Goal: Task Accomplishment & Management: Manage account settings

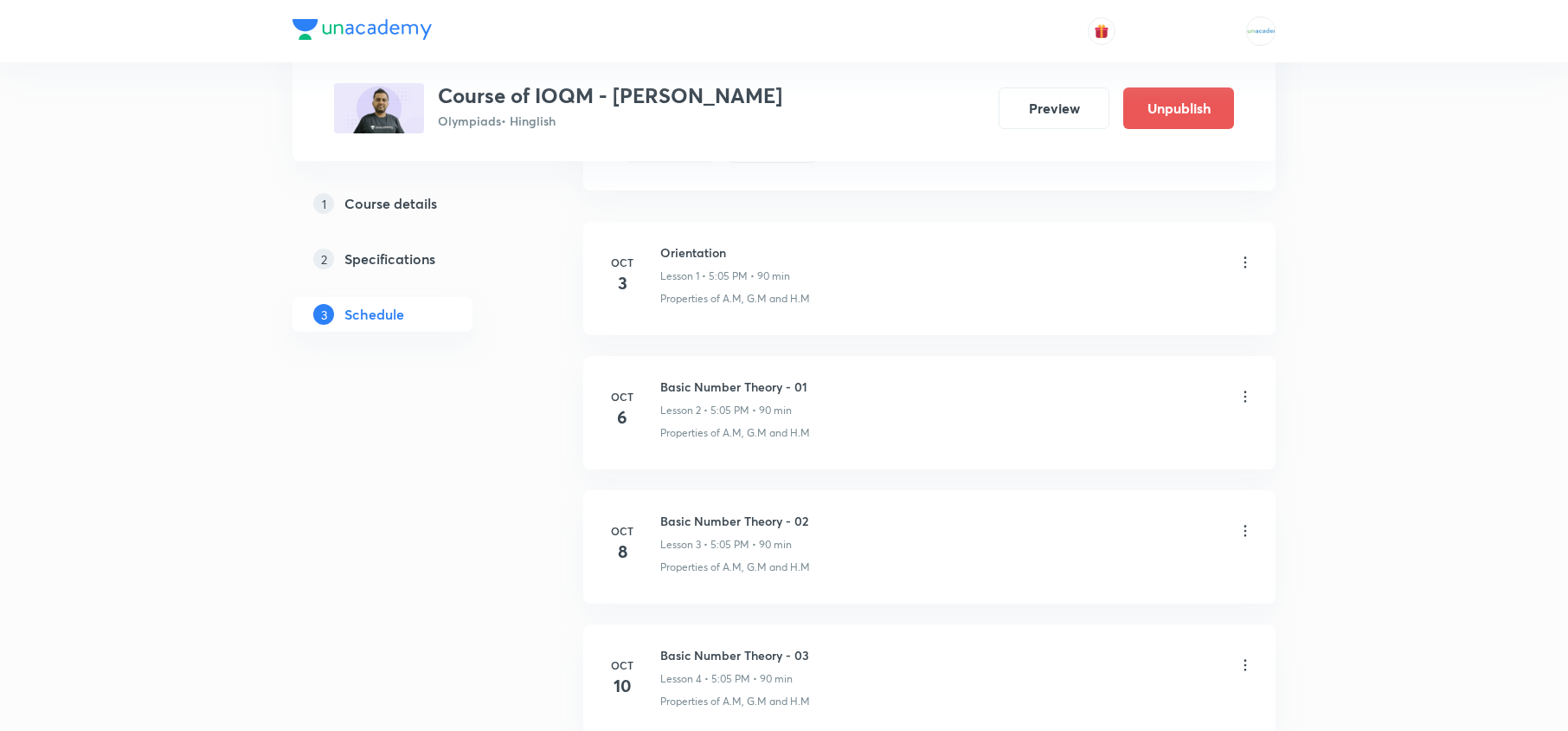
scroll to position [942, 0]
click at [547, 398] on div "Plus Courses Course of IOQM - [PERSON_NAME] Sir Olympiads • Hinglish Preview Un…" at bounding box center [784, 11] width 984 height 1713
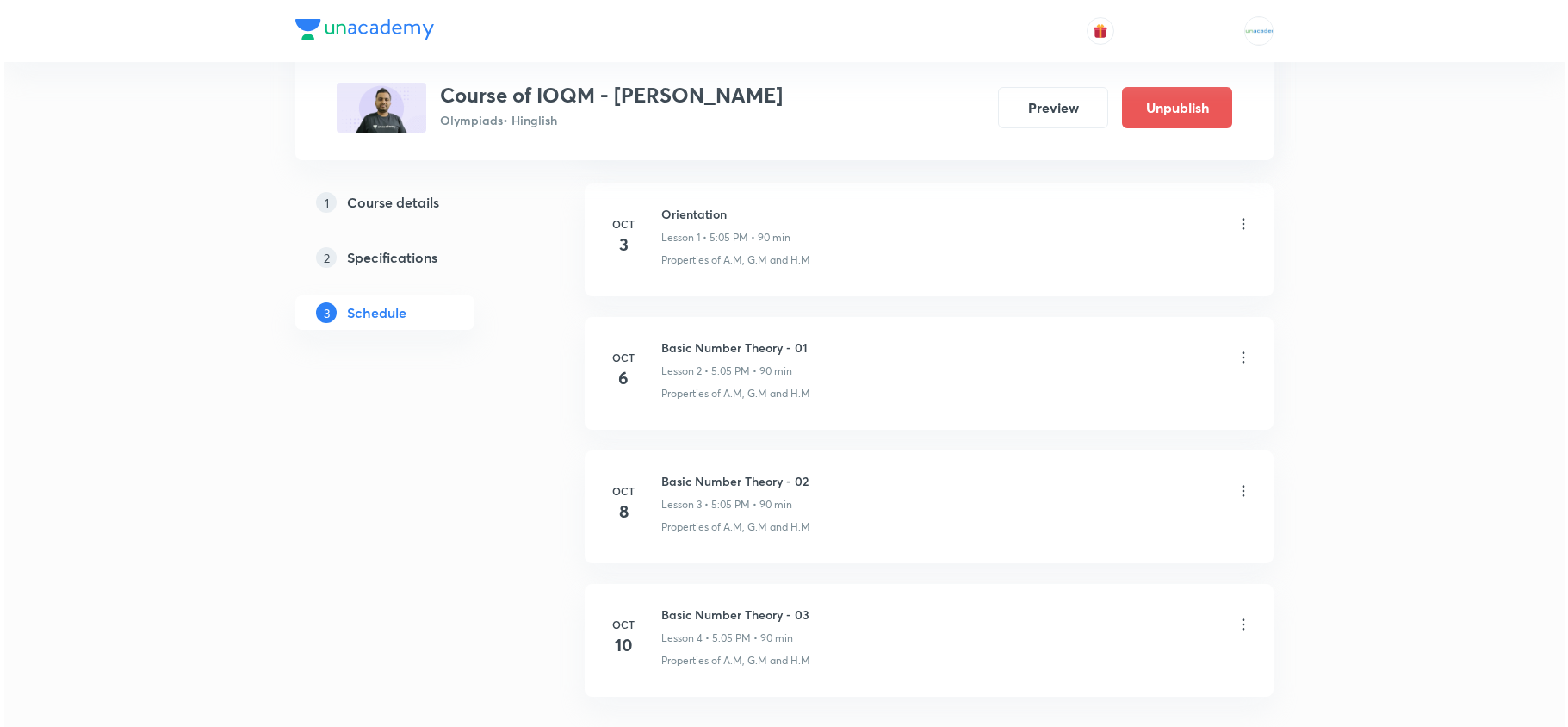
scroll to position [973, 0]
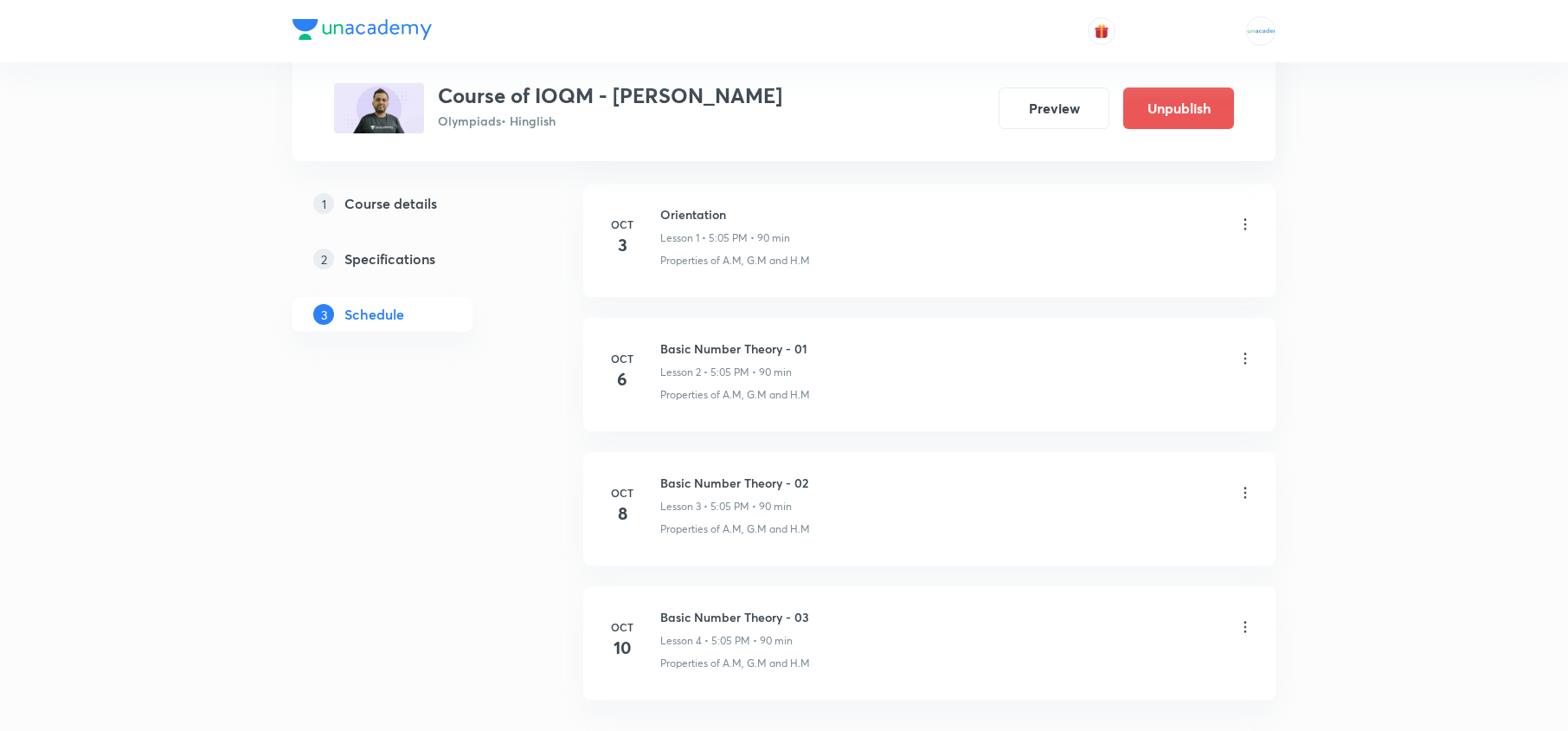
click at [1239, 354] on icon at bounding box center [1246, 358] width 18 height 18
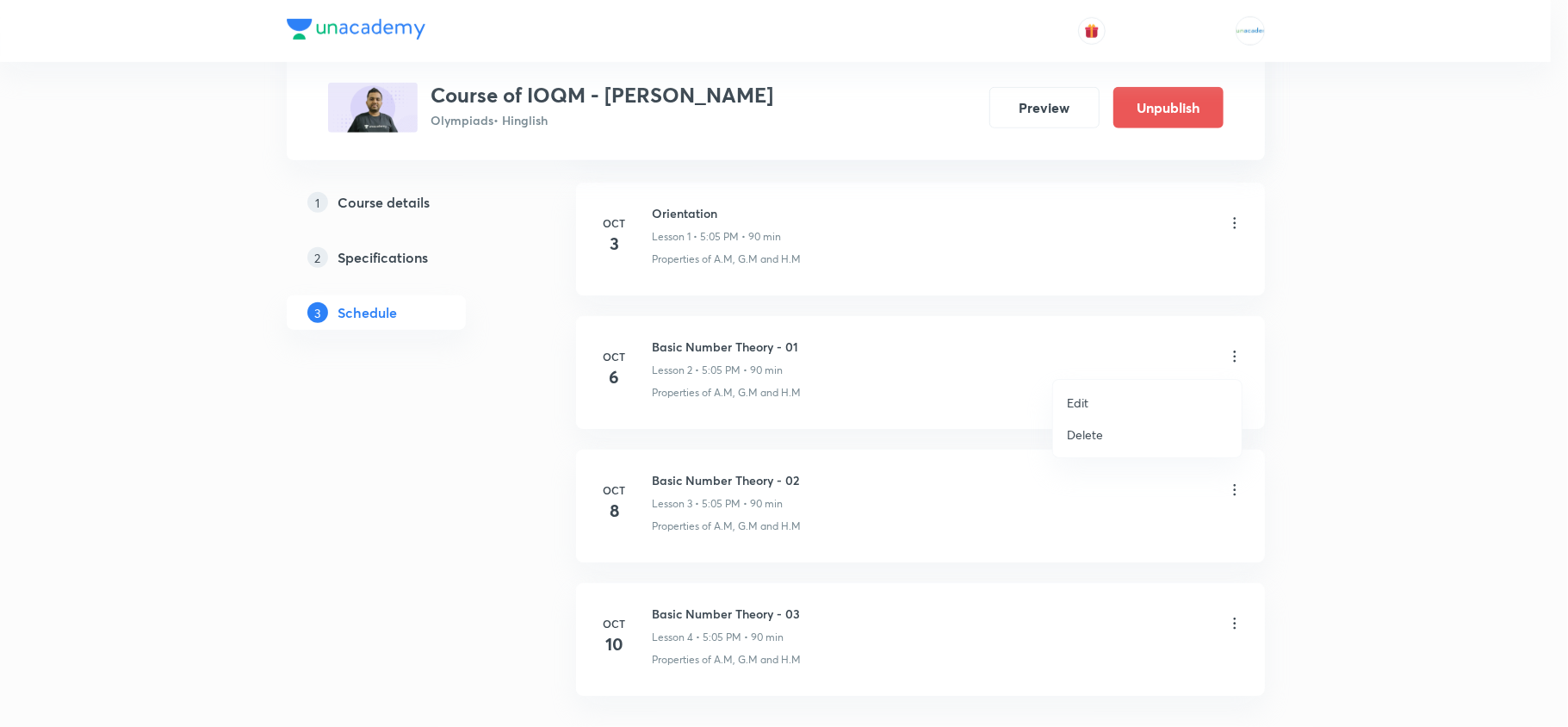
click at [1100, 439] on p "Delete" at bounding box center [1084, 434] width 36 height 18
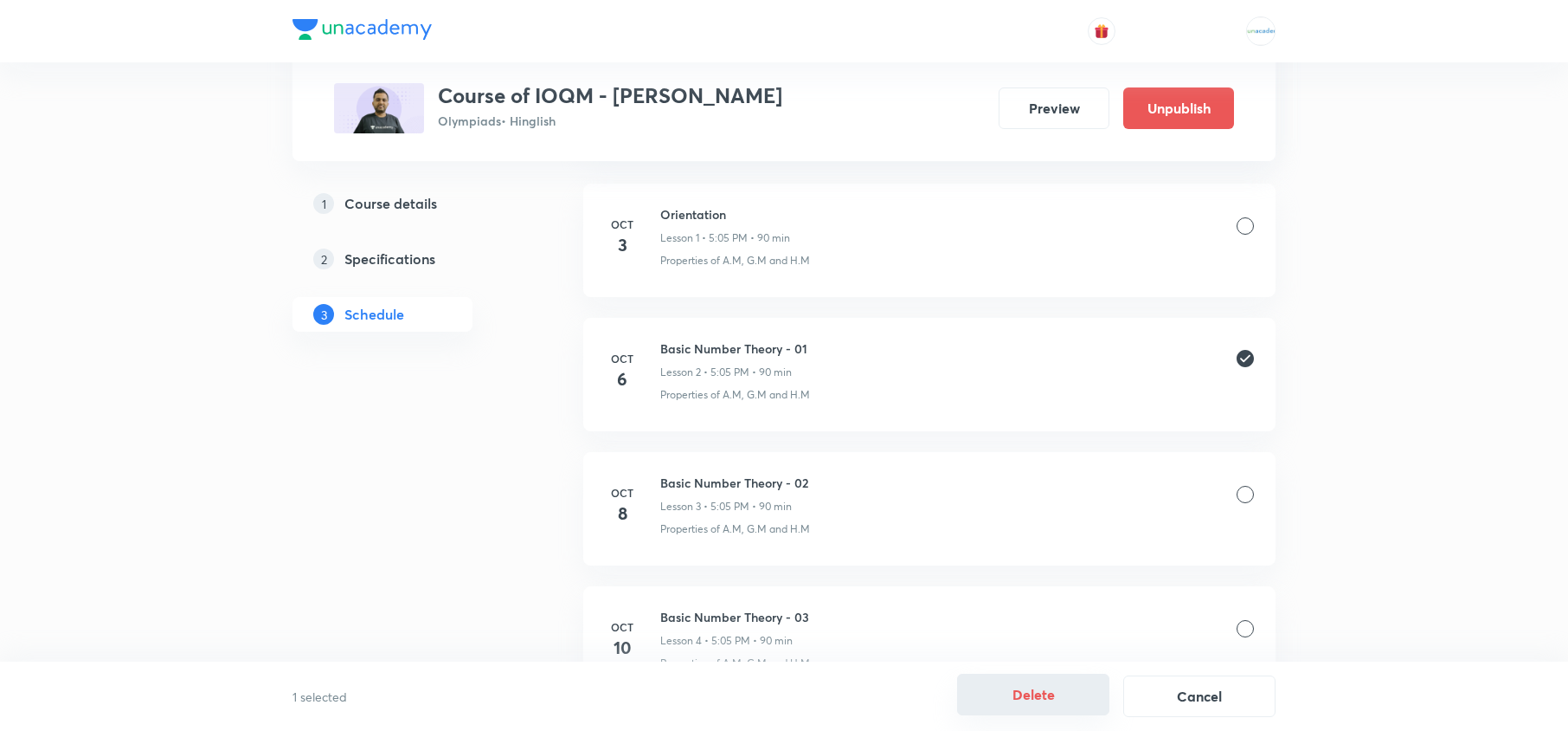
click at [1060, 693] on button "Delete" at bounding box center [1033, 694] width 152 height 42
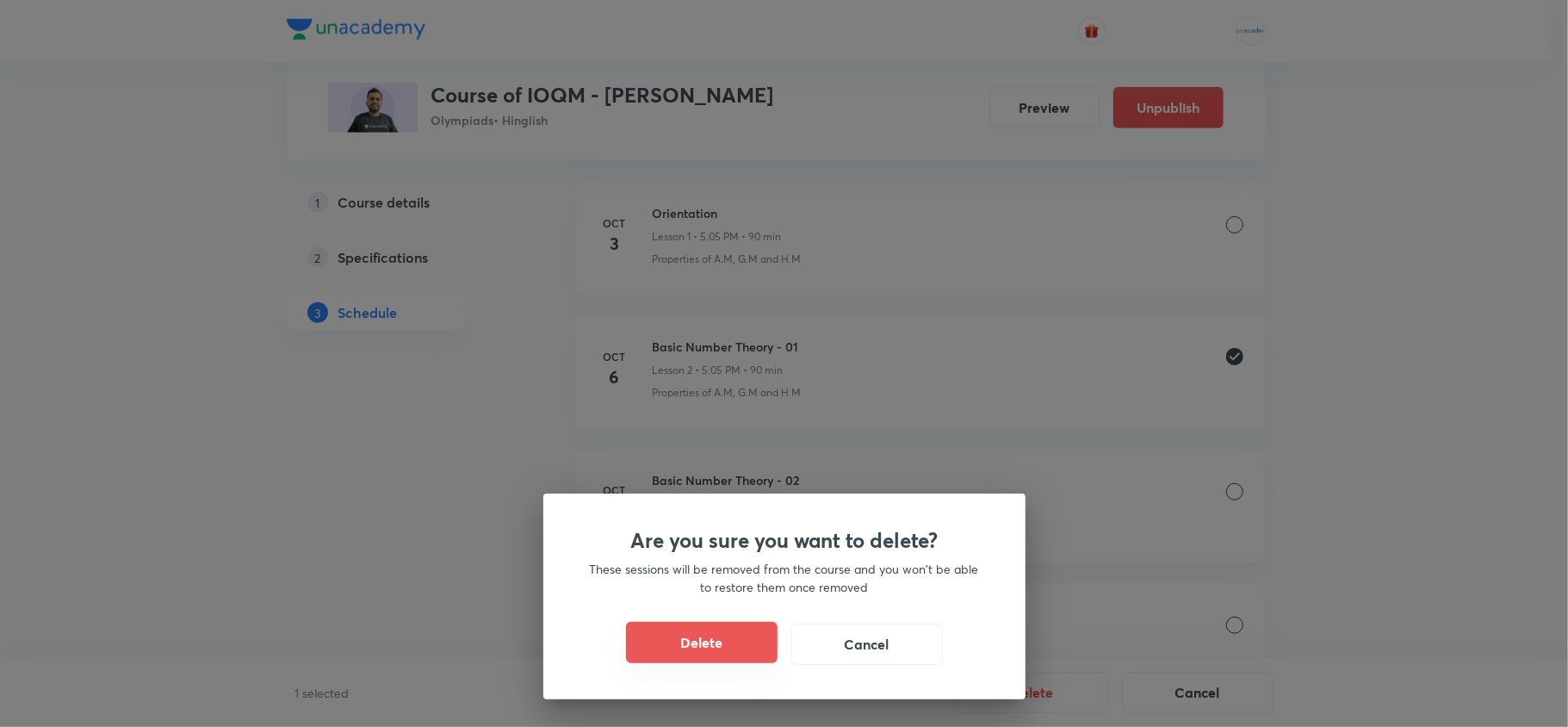
click at [705, 634] on button "Delete" at bounding box center [702, 642] width 151 height 42
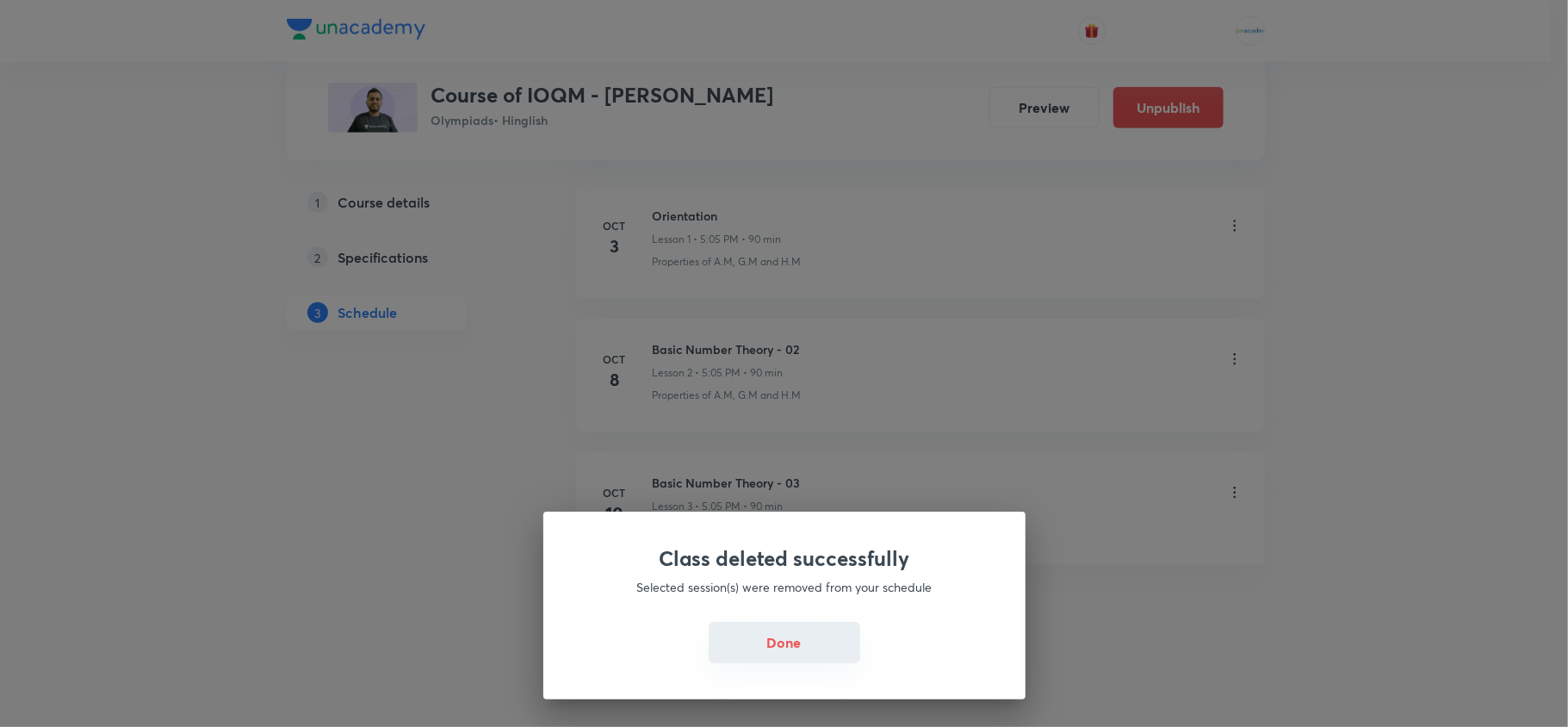
click at [804, 659] on button "Done" at bounding box center [784, 642] width 151 height 42
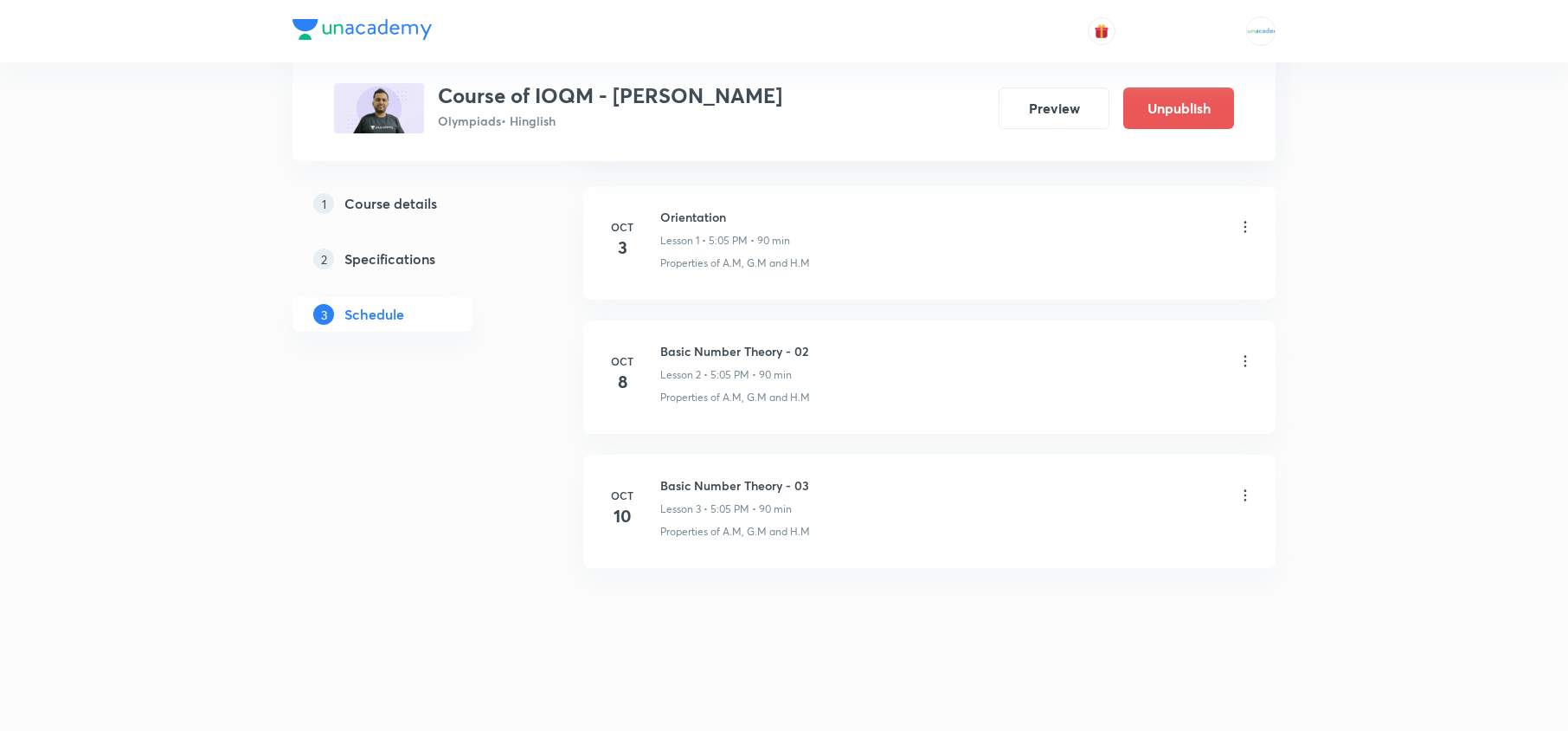
click at [1250, 358] on icon at bounding box center [1246, 361] width 18 height 18
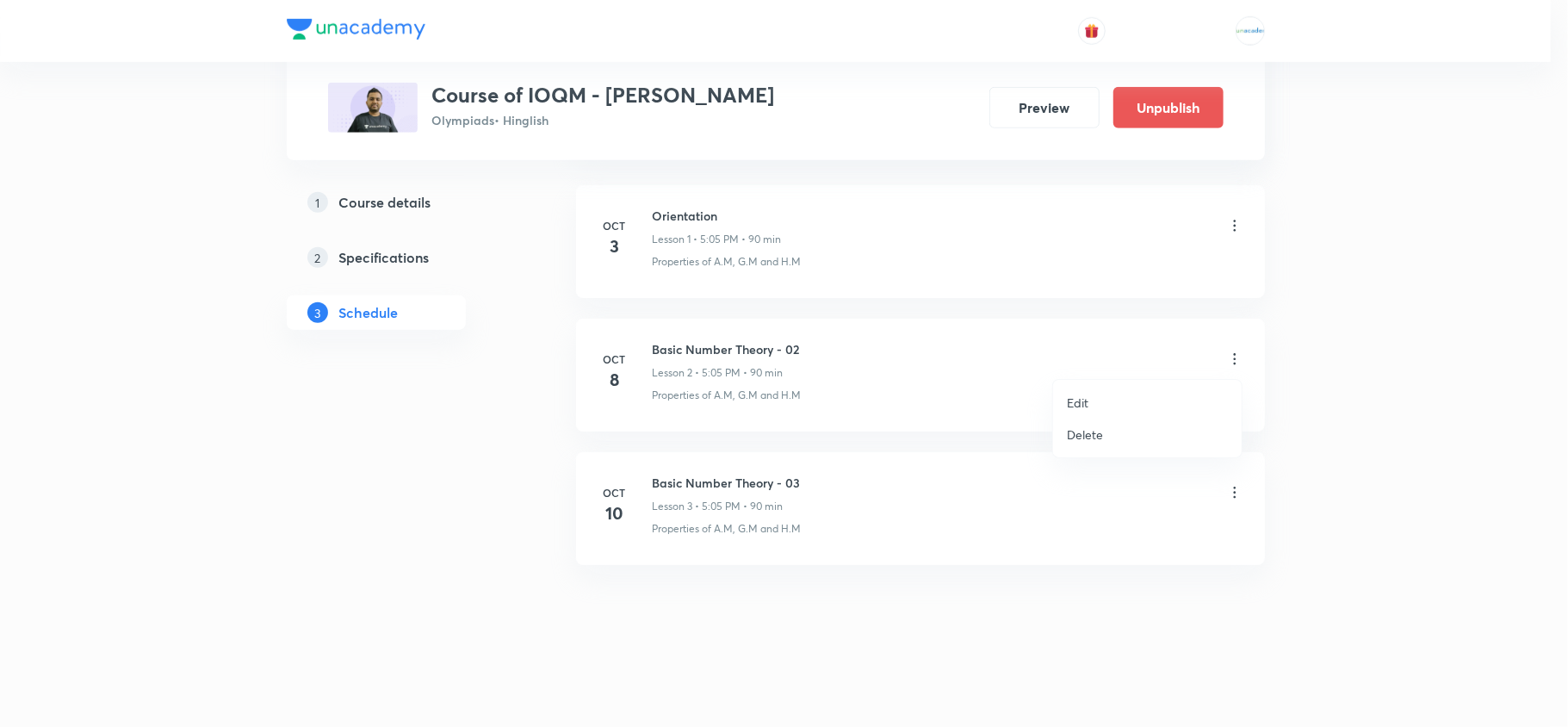
click at [1079, 407] on p "Edit" at bounding box center [1078, 402] width 21 height 18
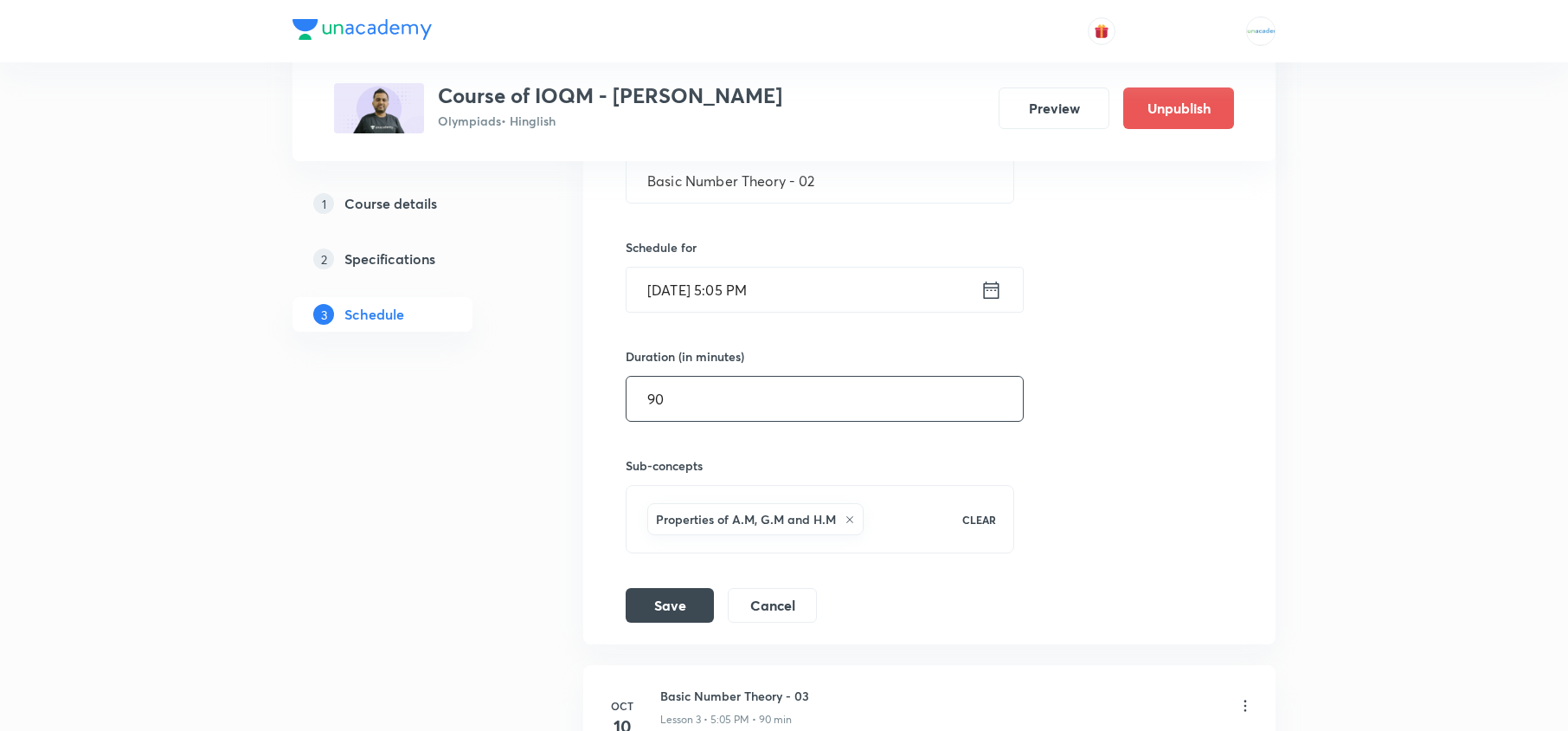
scroll to position [630, 0]
click at [855, 202] on input "Basic Number Theory - 02" at bounding box center [820, 182] width 387 height 44
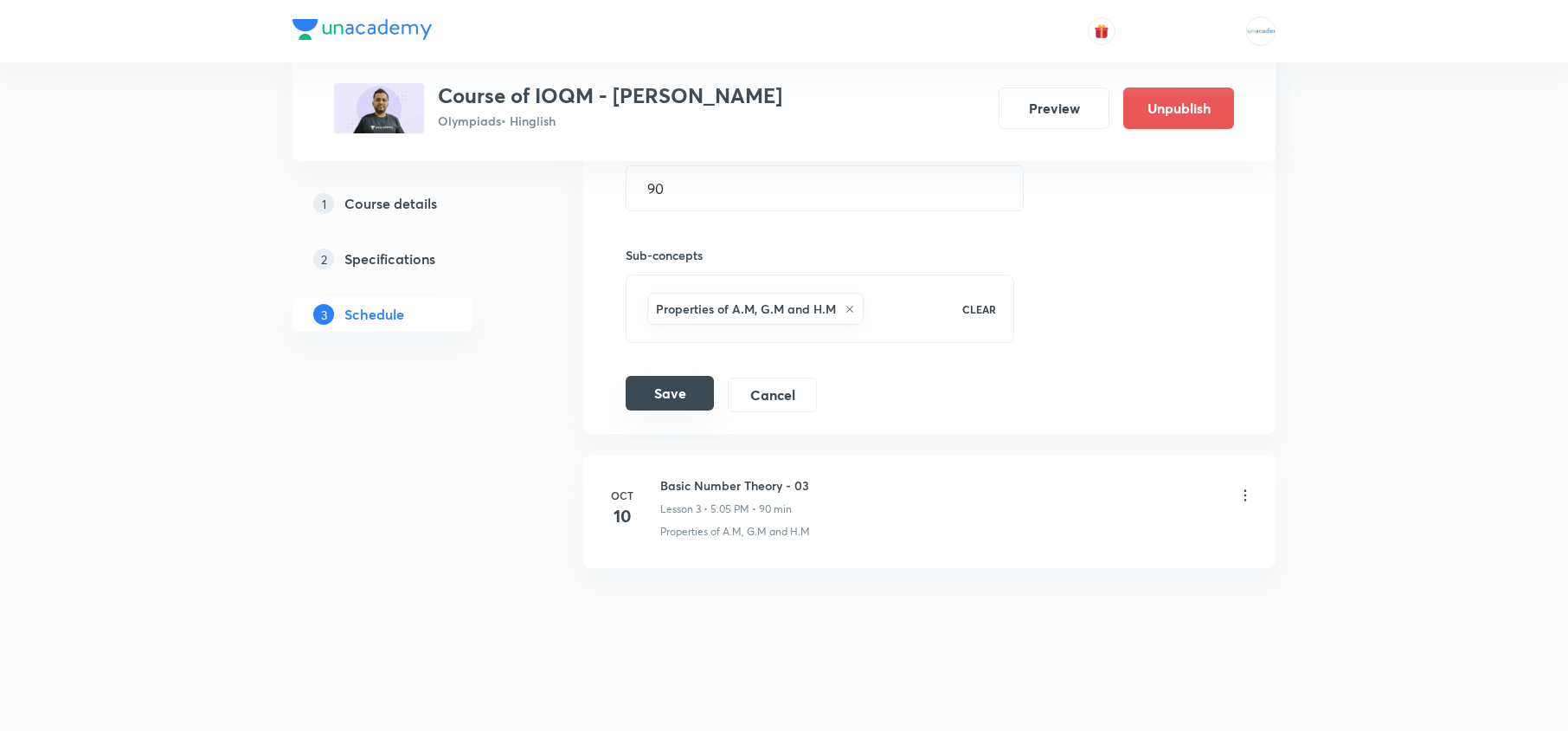
type input "Basic Number Theory - 01"
click at [672, 386] on button "Save" at bounding box center [669, 392] width 88 height 34
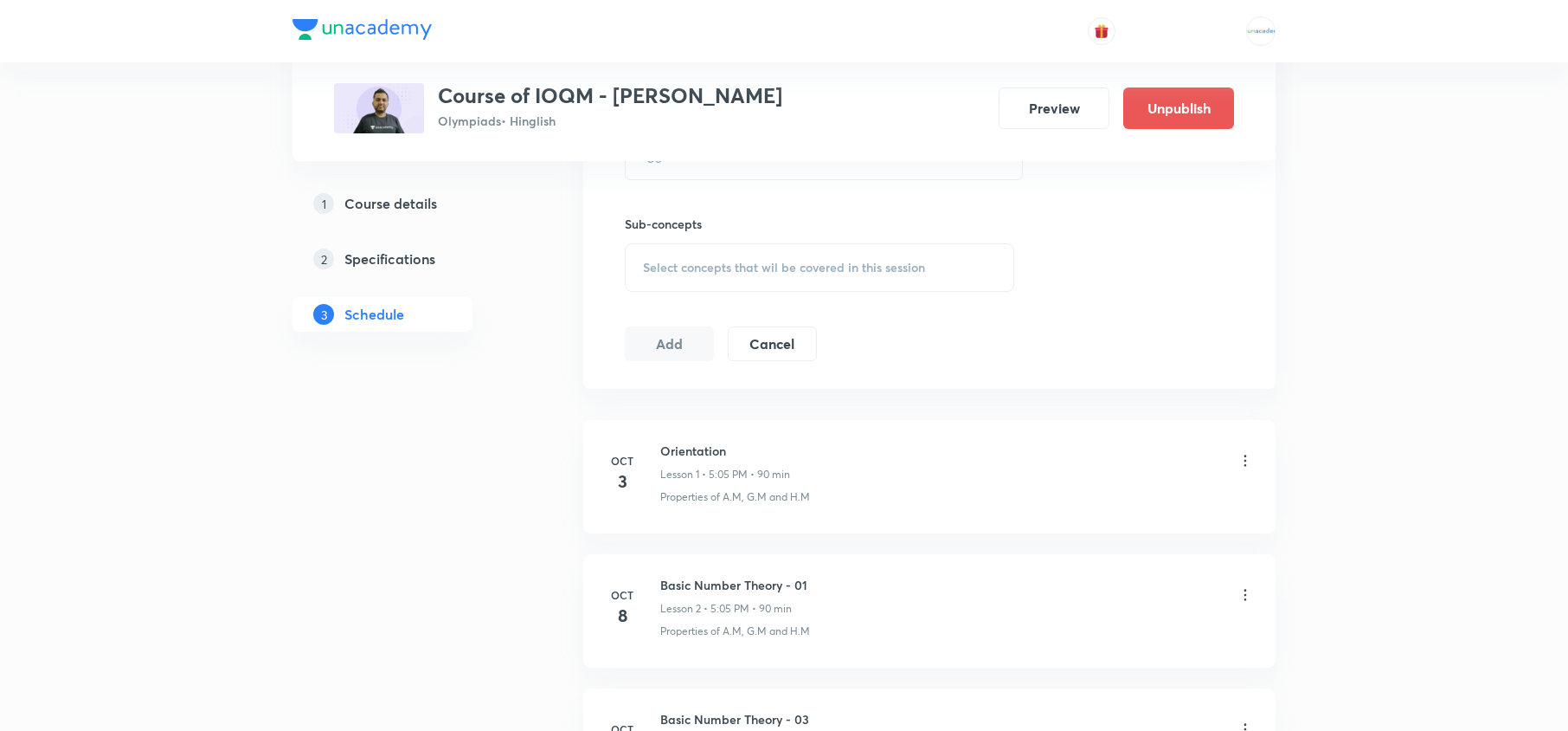
scroll to position [980, 0]
